Goal: Information Seeking & Learning: Understand process/instructions

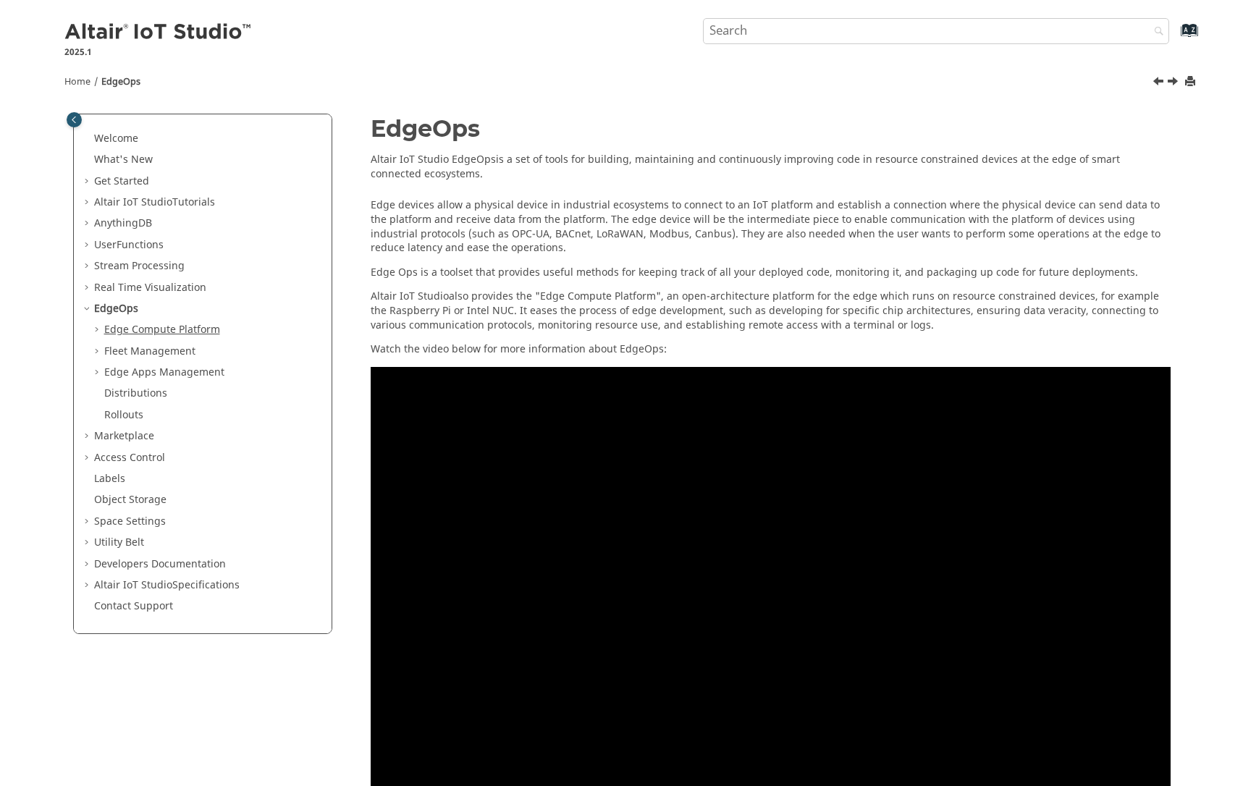
click at [119, 327] on span "Edge Compute Platform" at bounding box center [162, 329] width 116 height 15
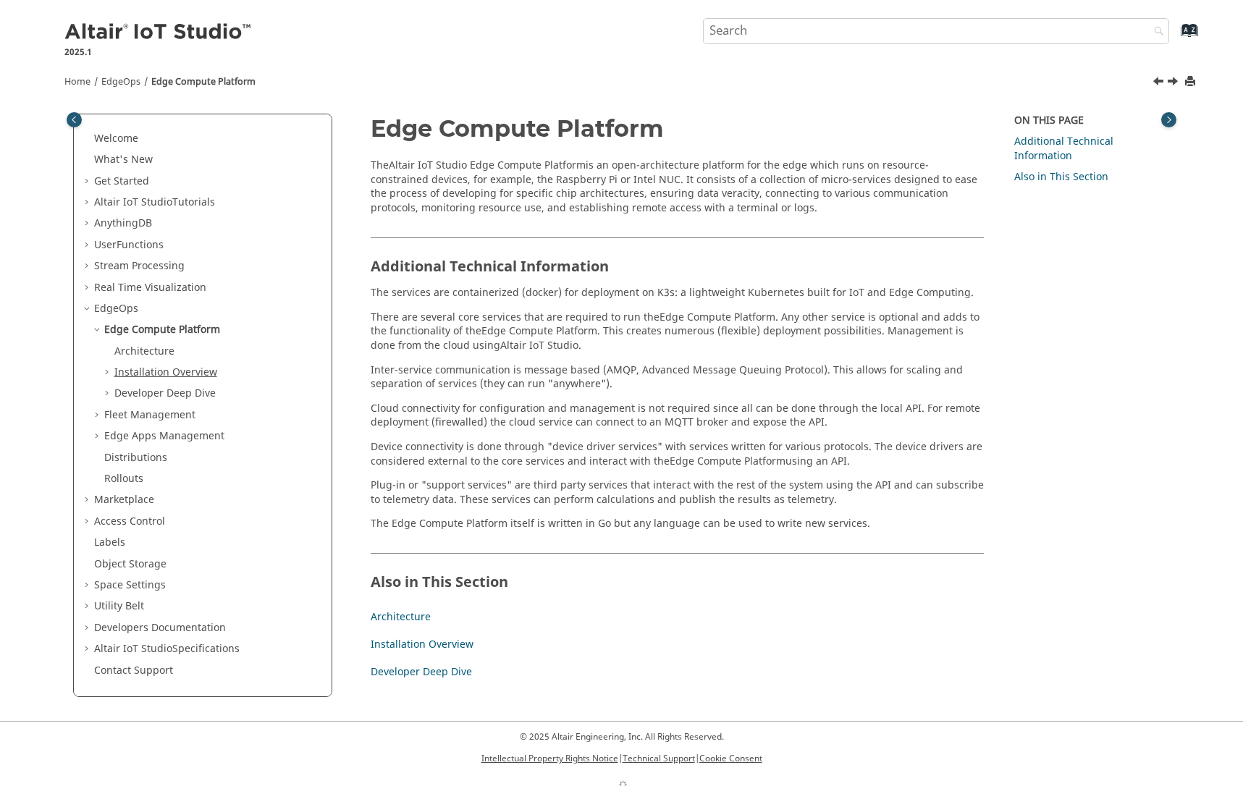
click at [148, 374] on link "Installation Overview" at bounding box center [165, 372] width 103 height 15
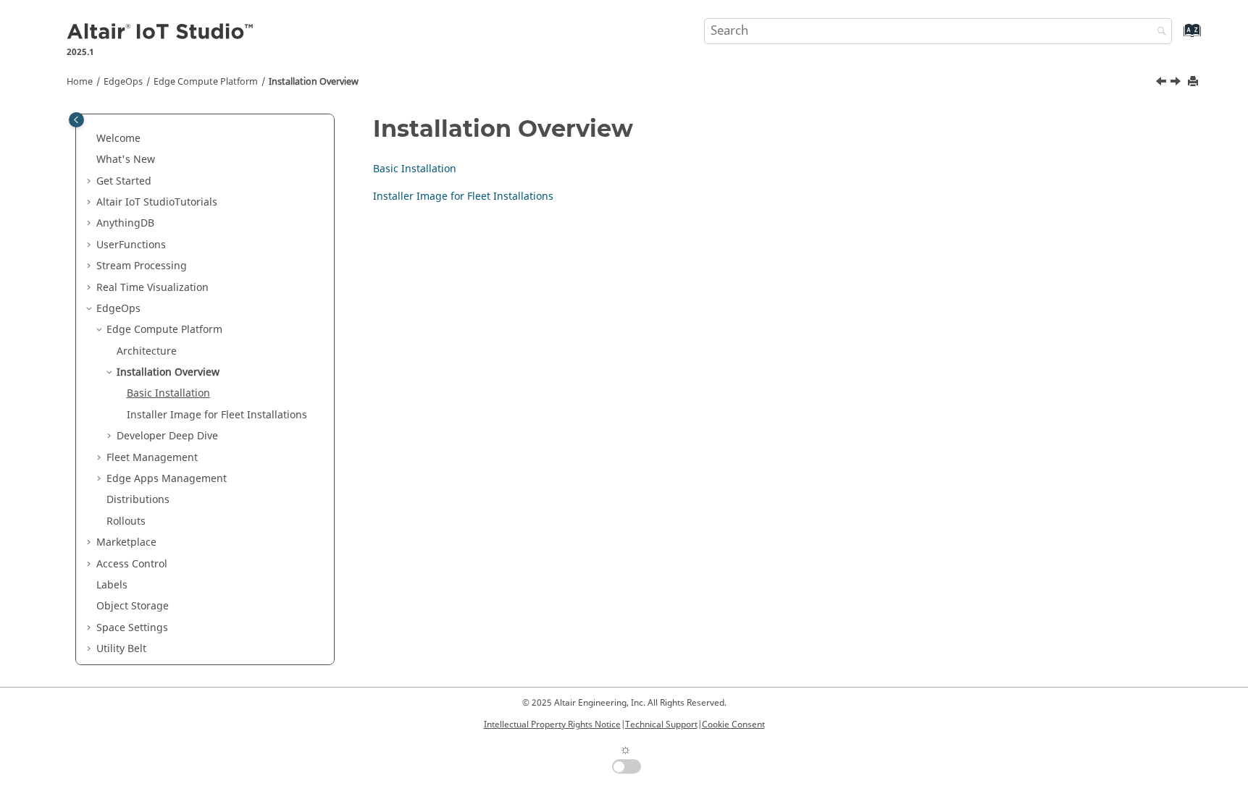
click at [164, 391] on link "Basic Installation" at bounding box center [168, 393] width 83 height 15
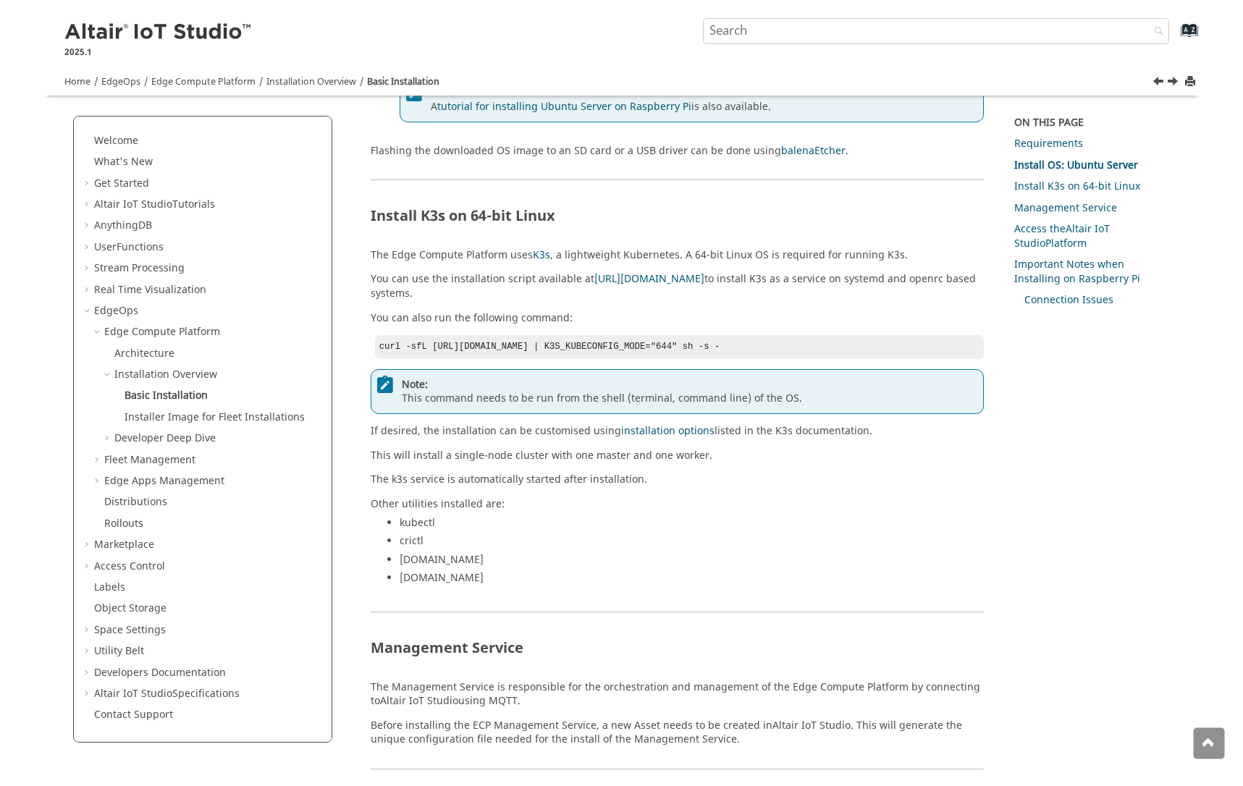
scroll to position [521, 0]
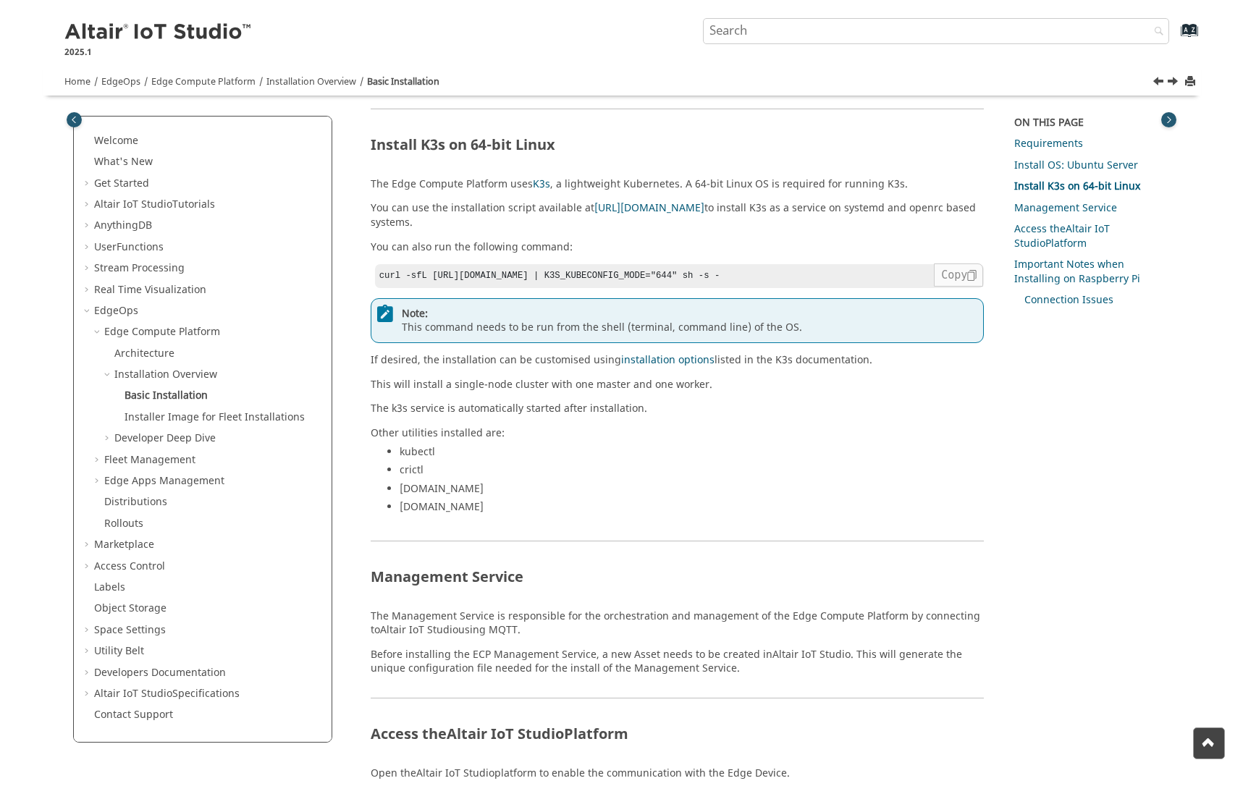
click at [972, 264] on span at bounding box center [958, 275] width 49 height 23
